Goal: Task Accomplishment & Management: Manage account settings

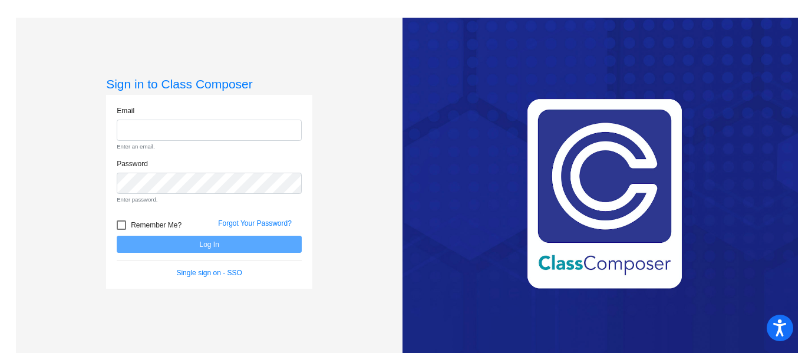
type input "[EMAIL_ADDRESS][DOMAIN_NAME]"
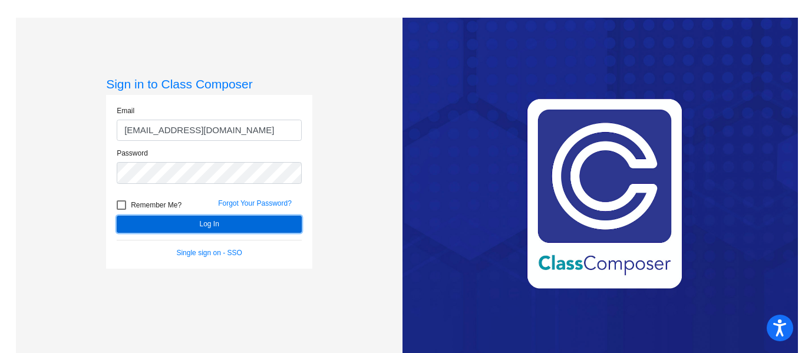
click at [180, 239] on form "Email [EMAIL_ADDRESS][DOMAIN_NAME] Password Remember Me? Forgot Your Password? …" at bounding box center [209, 182] width 185 height 153
click at [187, 226] on button "Log In" at bounding box center [209, 224] width 185 height 17
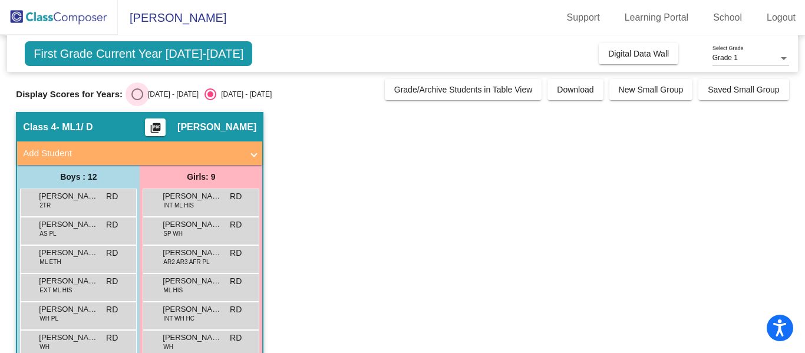
click at [134, 97] on div "Select an option" at bounding box center [137, 94] width 12 height 12
click at [137, 100] on input "[DATE] - [DATE]" at bounding box center [137, 100] width 1 height 1
radio input "true"
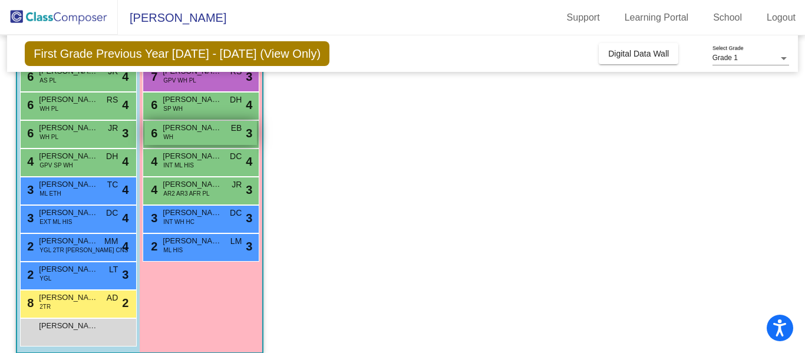
scroll to position [194, 0]
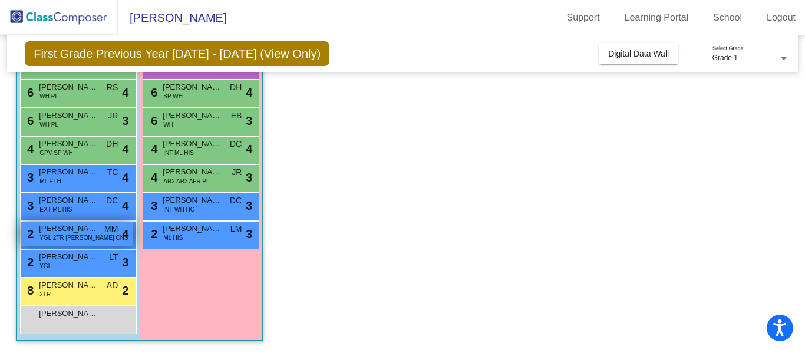
click at [56, 241] on span "YGL 2TR [PERSON_NAME] CNS" at bounding box center [83, 237] width 88 height 9
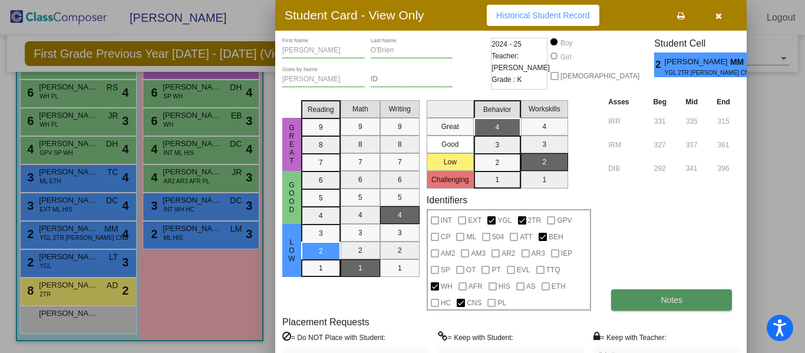
click at [641, 305] on button "Notes" at bounding box center [671, 299] width 121 height 21
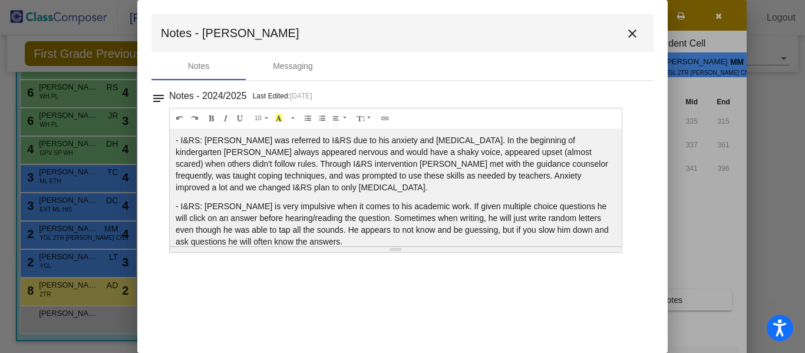
click at [633, 30] on mat-icon "close" at bounding box center [632, 34] width 14 height 14
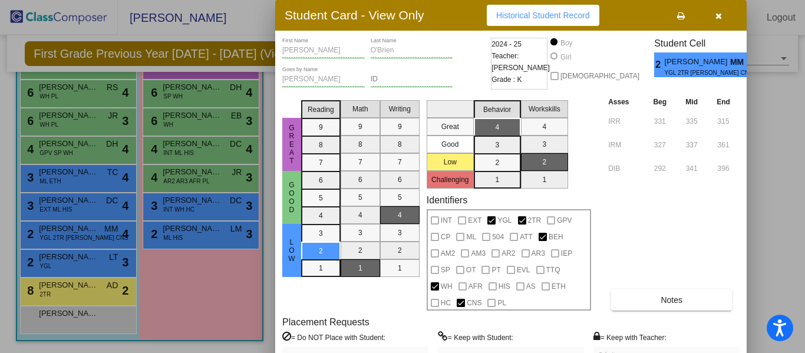
click at [717, 19] on icon "button" at bounding box center [719, 16] width 6 height 8
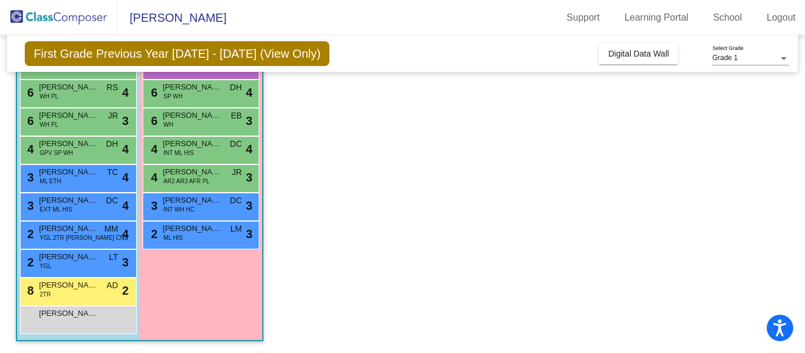
click at [717, 19] on link "School" at bounding box center [728, 17] width 48 height 19
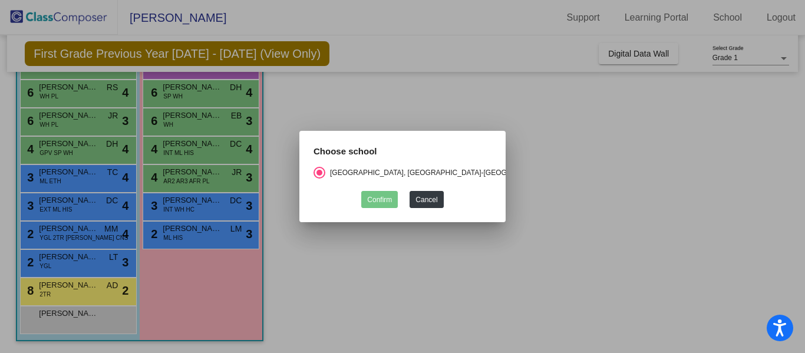
click at [656, 190] on div at bounding box center [402, 176] width 805 height 353
